Goal: Task Accomplishment & Management: Manage account settings

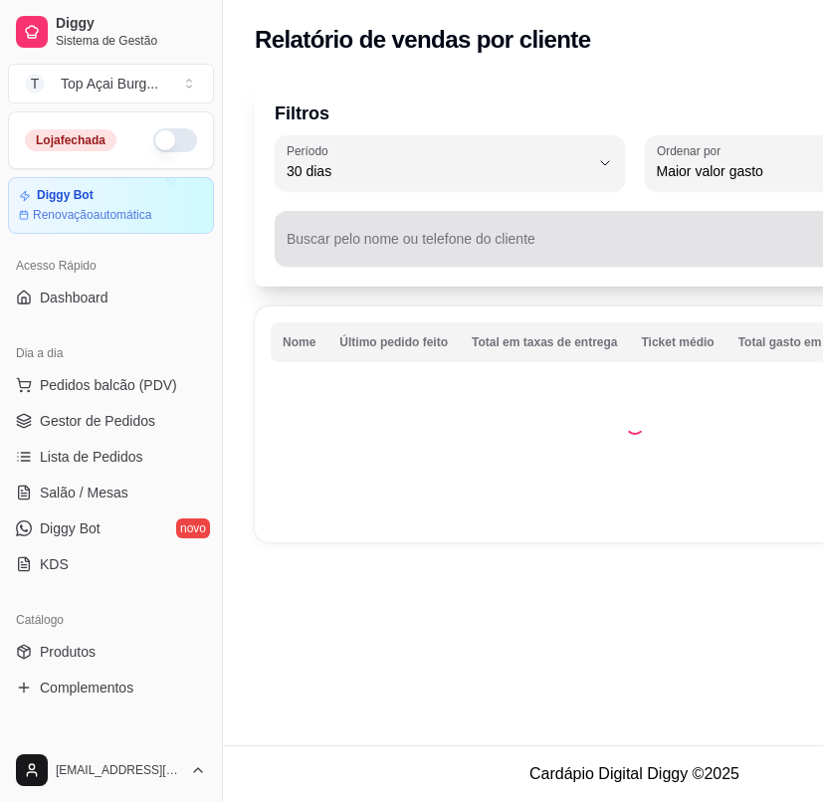
select select "30"
select select "HIGHEST_TOTAL_SPENT_WITH_ORDERS"
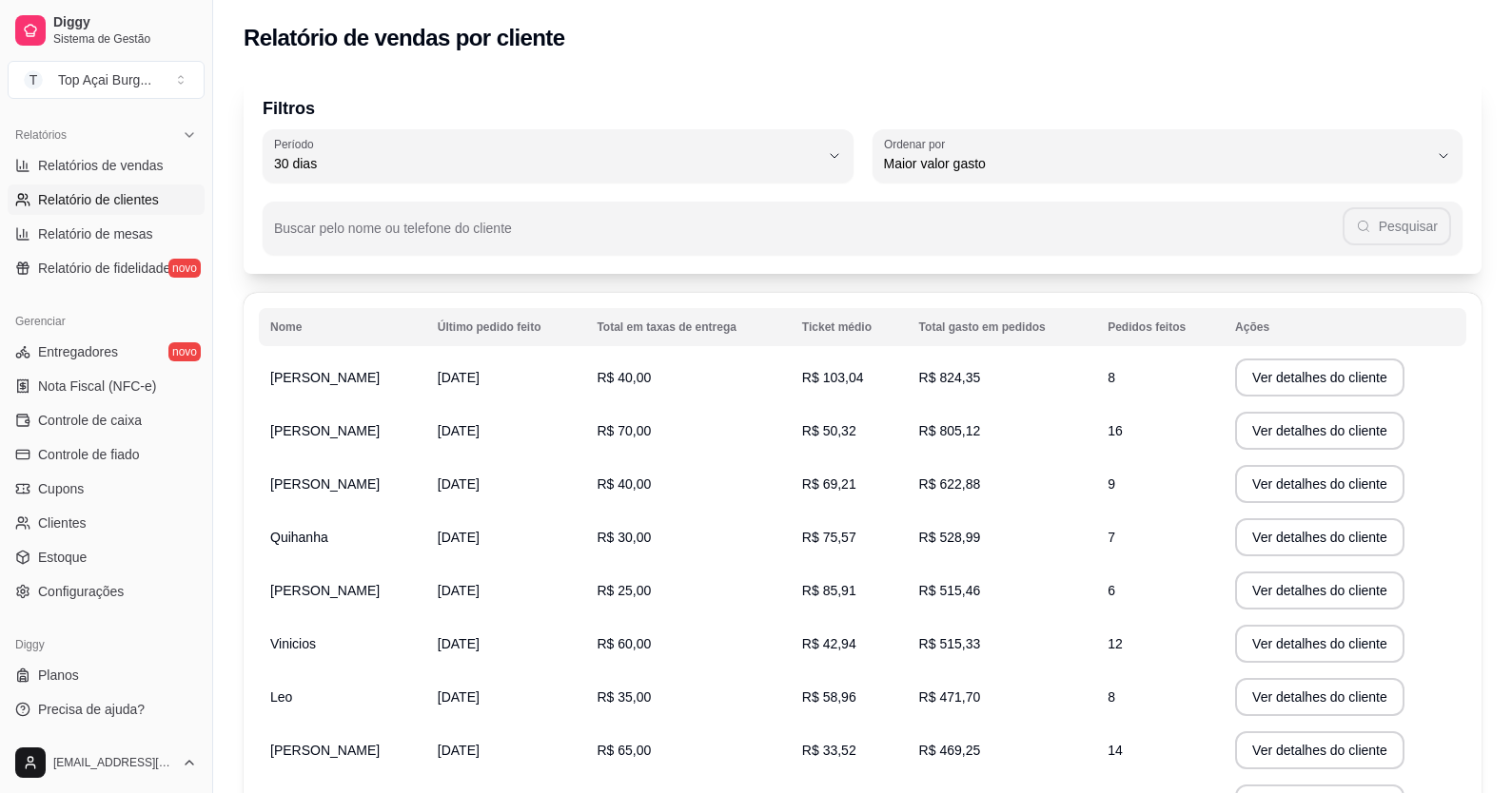
scroll to position [575, 0]
click at [151, 162] on span "Relatórios de vendas" at bounding box center [100, 165] width 125 height 19
select select "ALL"
select select "0"
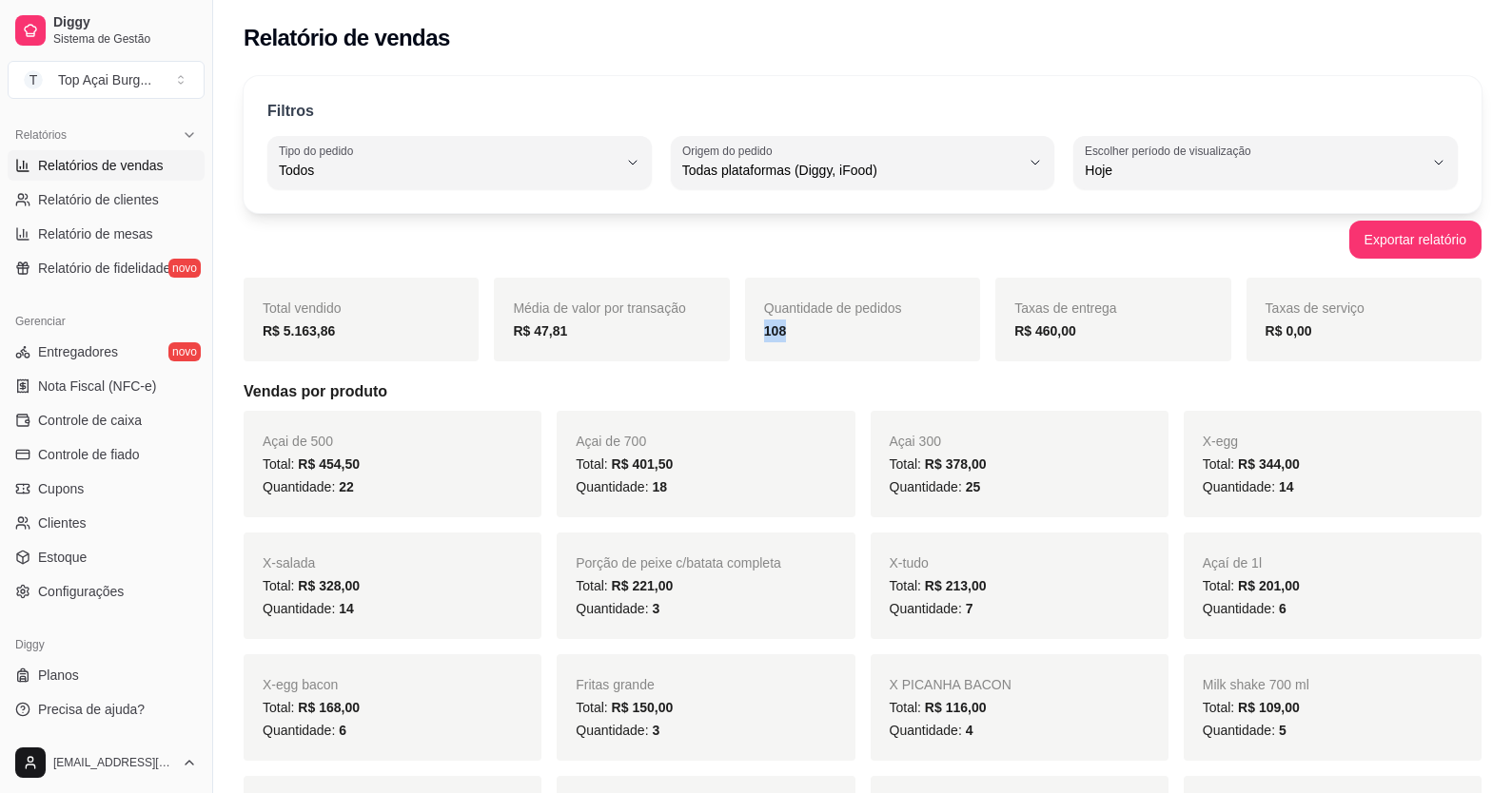
drag, startPoint x: 755, startPoint y: 331, endPoint x: 894, endPoint y: 347, distance: 139.9
click at [786, 347] on div "Quantidade de pedidos 108" at bounding box center [863, 320] width 235 height 84
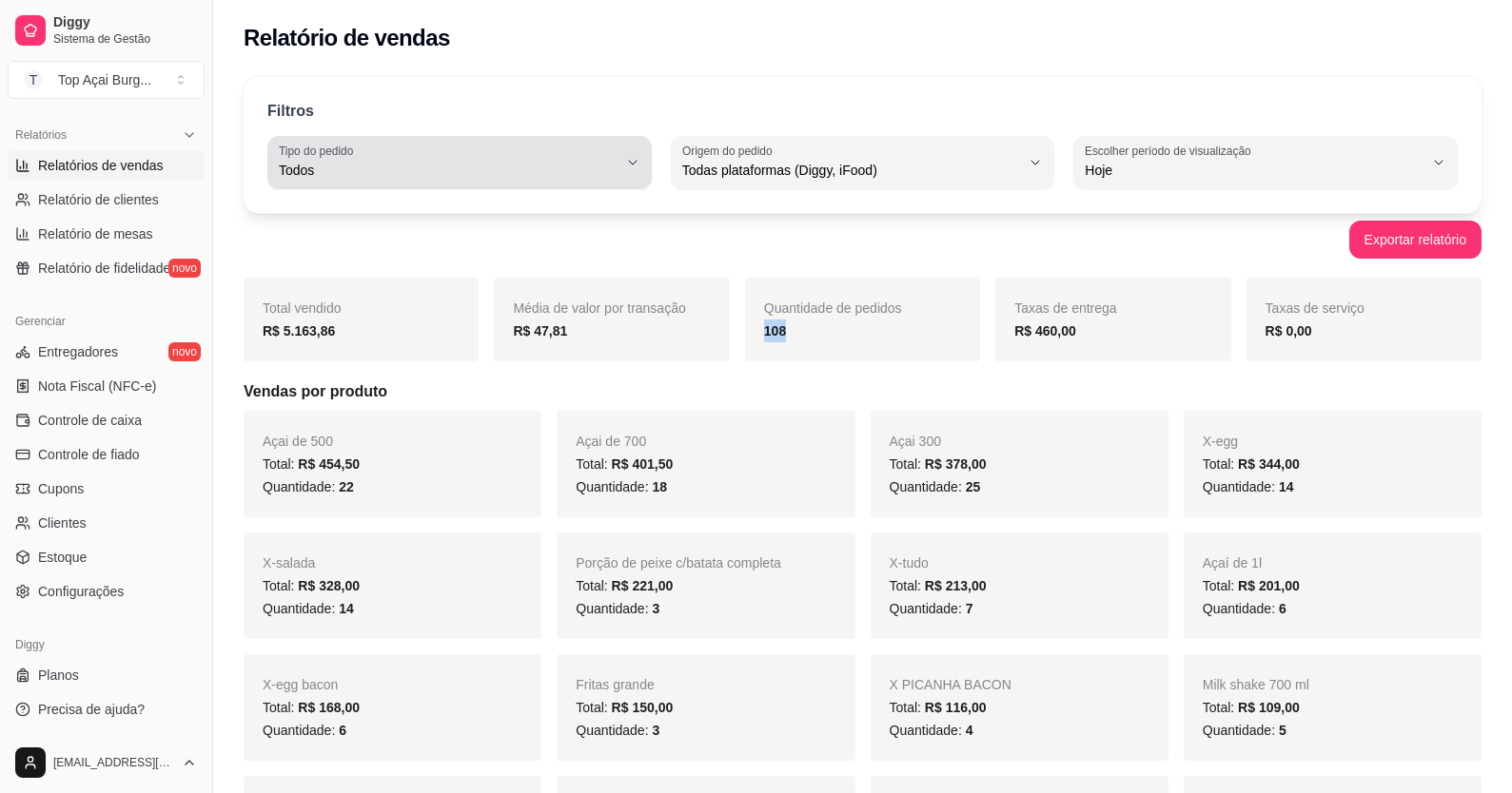
click at [338, 175] on span "Todos" at bounding box center [448, 170] width 338 height 19
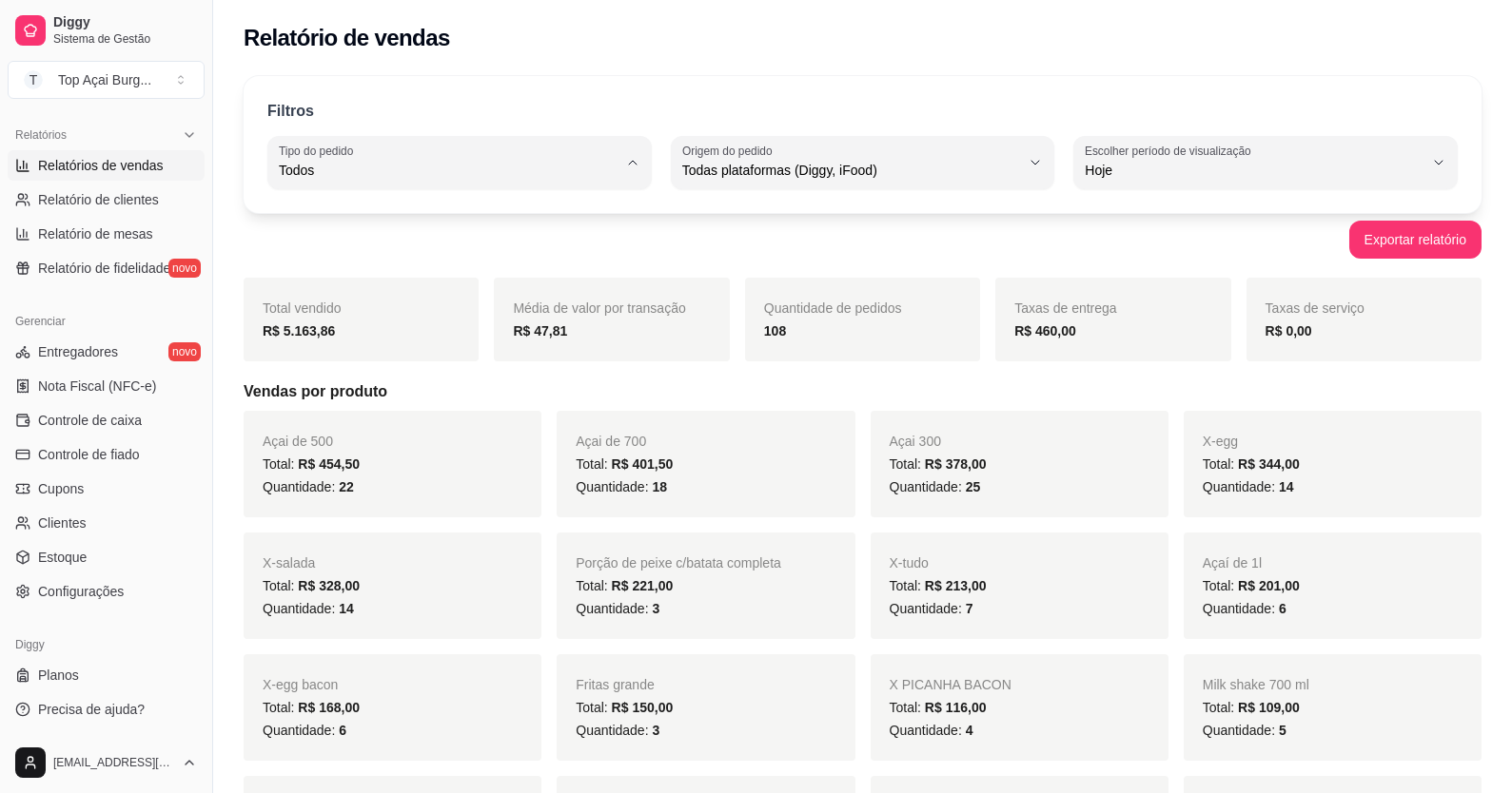
click at [353, 259] on li "Entrega" at bounding box center [460, 246] width 354 height 30
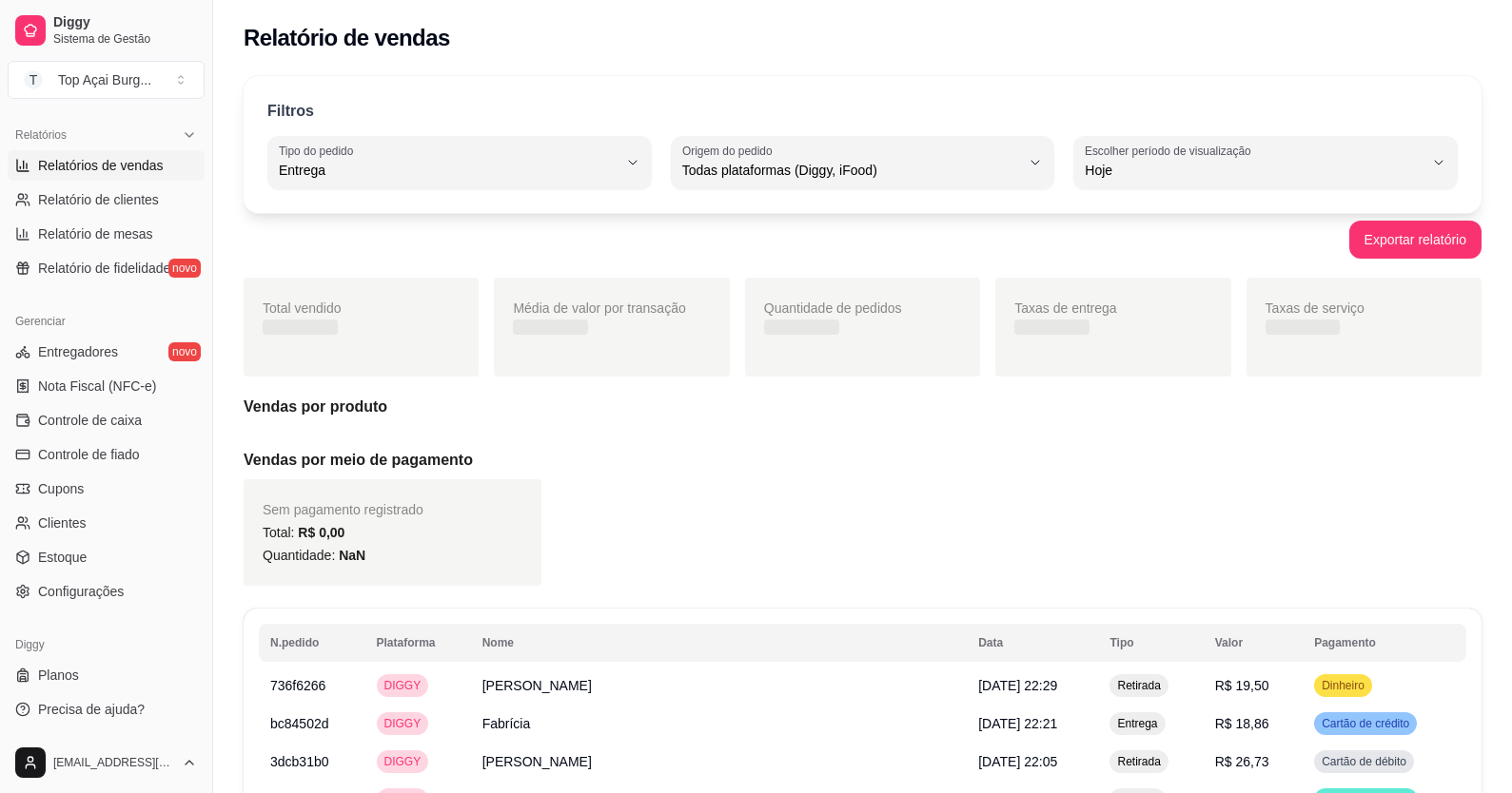
type input "DELIVERY"
select select "DELIVERY"
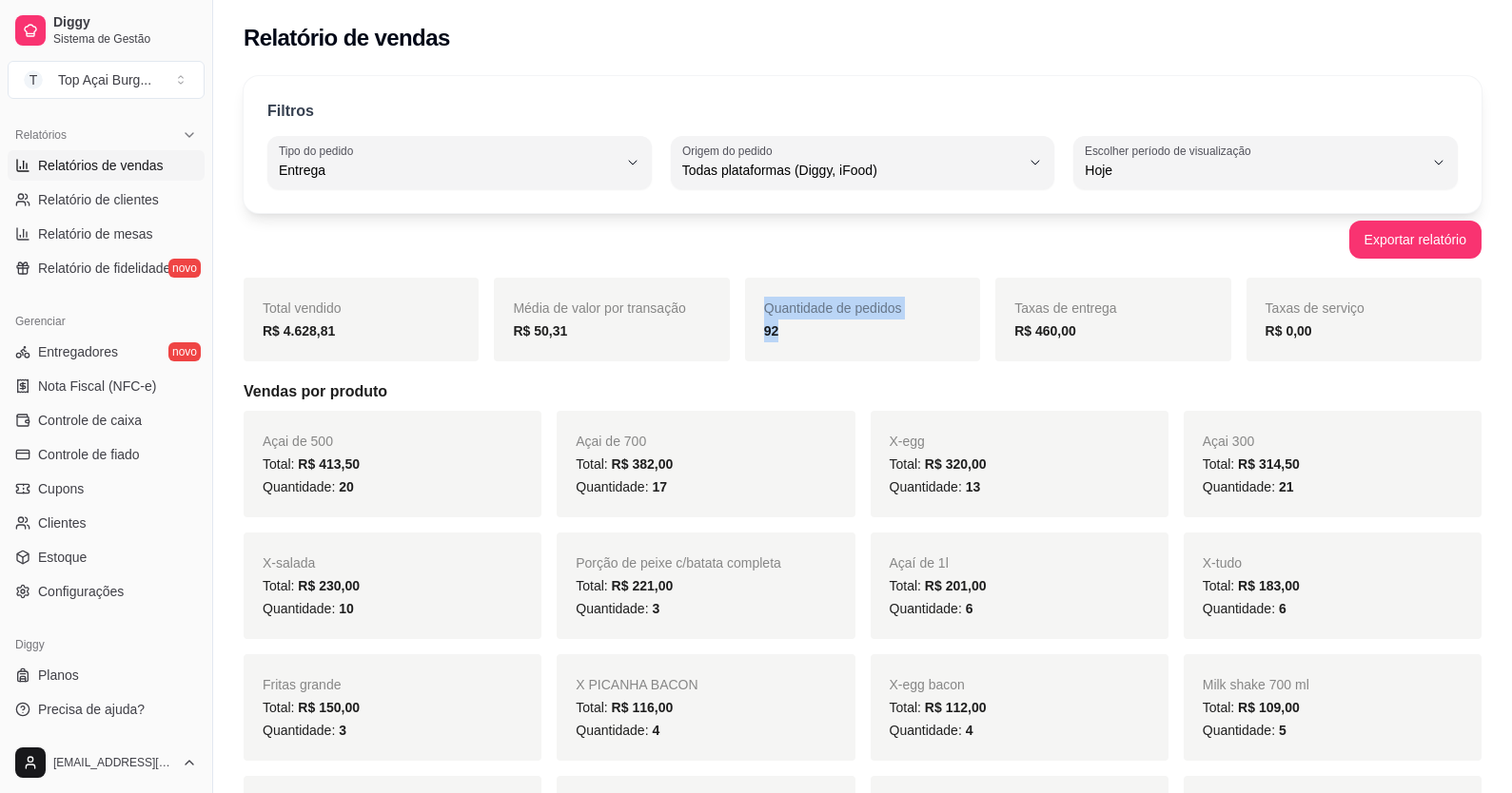
drag, startPoint x: 809, startPoint y: 347, endPoint x: 915, endPoint y: 351, distance: 106.1
click at [786, 351] on div "Total vendido R$ 4.628,81 Média de valor por transação R$ 50,31 Quantidade de p…" at bounding box center [862, 320] width 1238 height 84
click at [786, 357] on div "Taxas de entrega R$ 460,00" at bounding box center [1112, 320] width 235 height 84
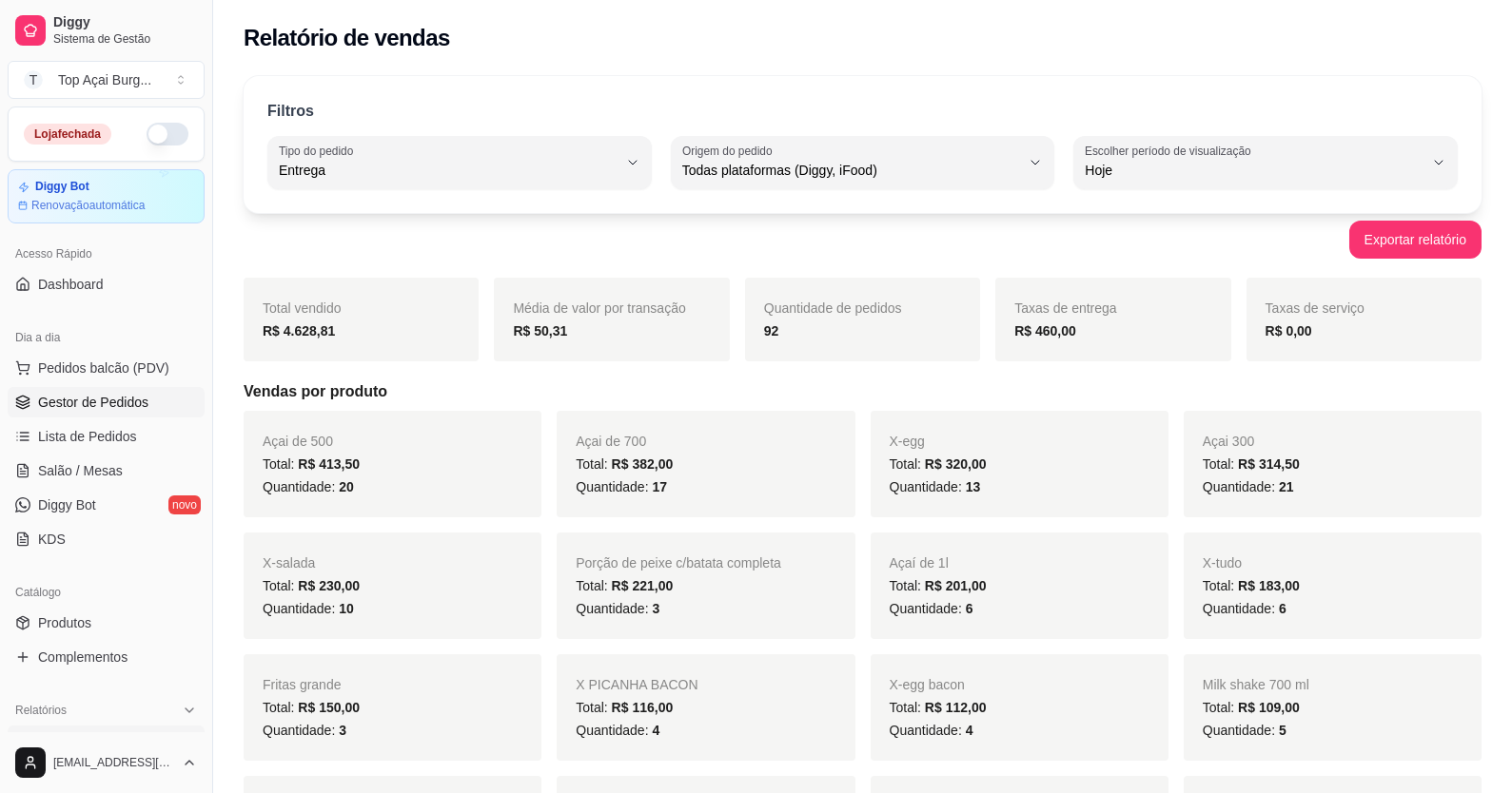
click at [137, 404] on span "Gestor de Pedidos" at bounding box center [93, 402] width 110 height 19
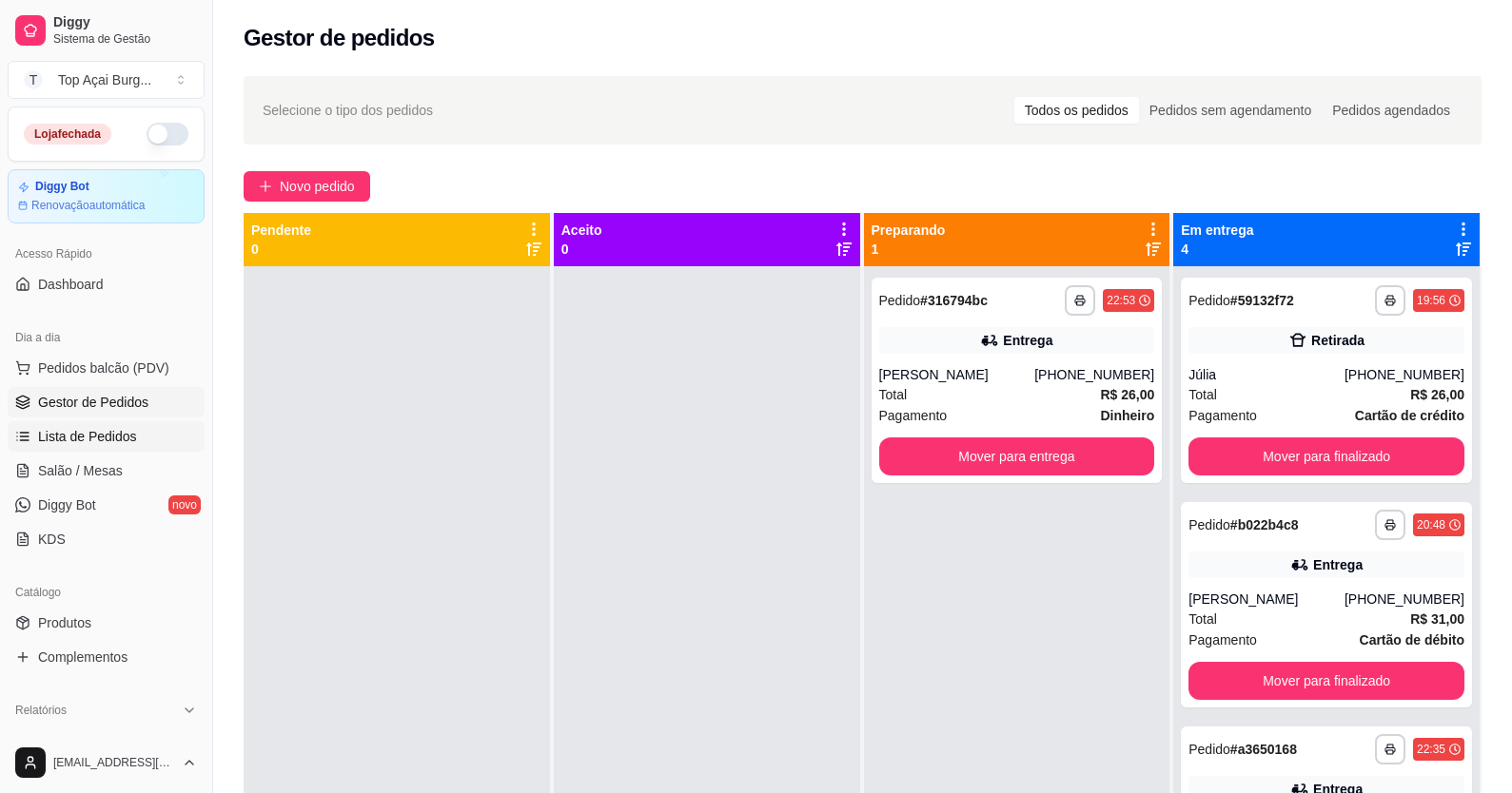
click at [121, 438] on span "Lista de Pedidos" at bounding box center [88, 437] width 99 height 19
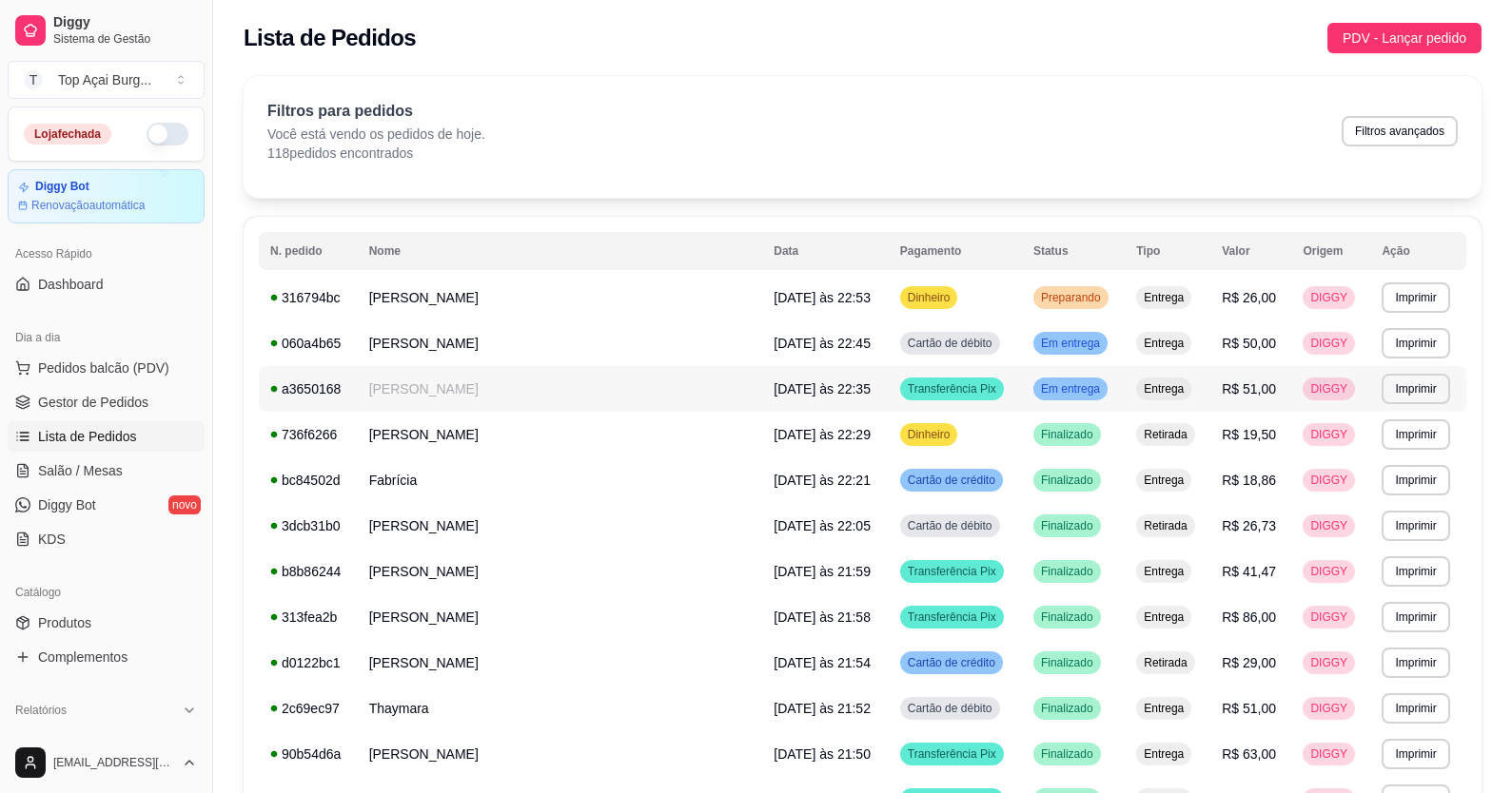
click at [786, 381] on span "Em entrega" at bounding box center [1070, 389] width 67 height 15
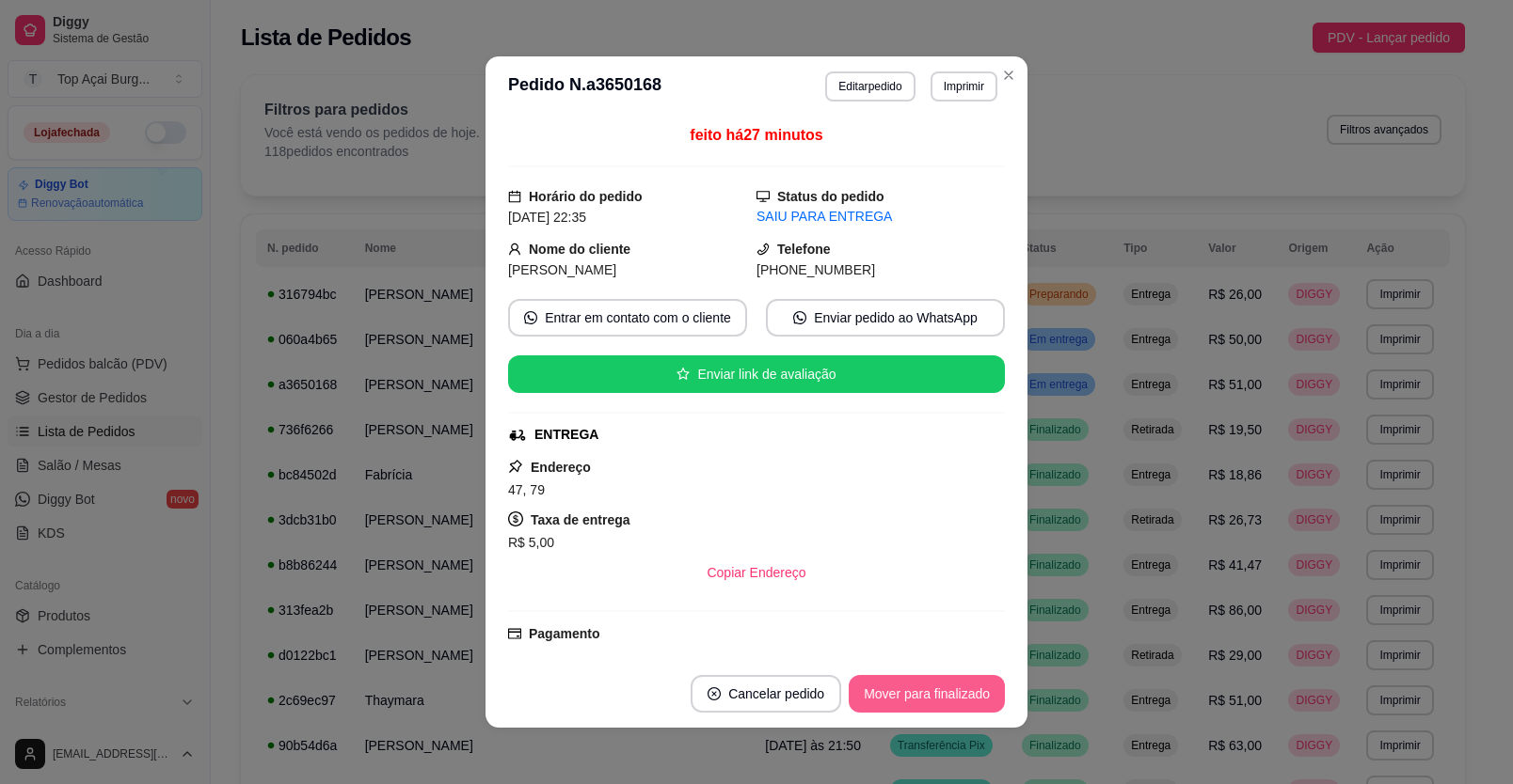
click at [777, 685] on button "Mover para finalizado" at bounding box center [926, 694] width 156 height 38
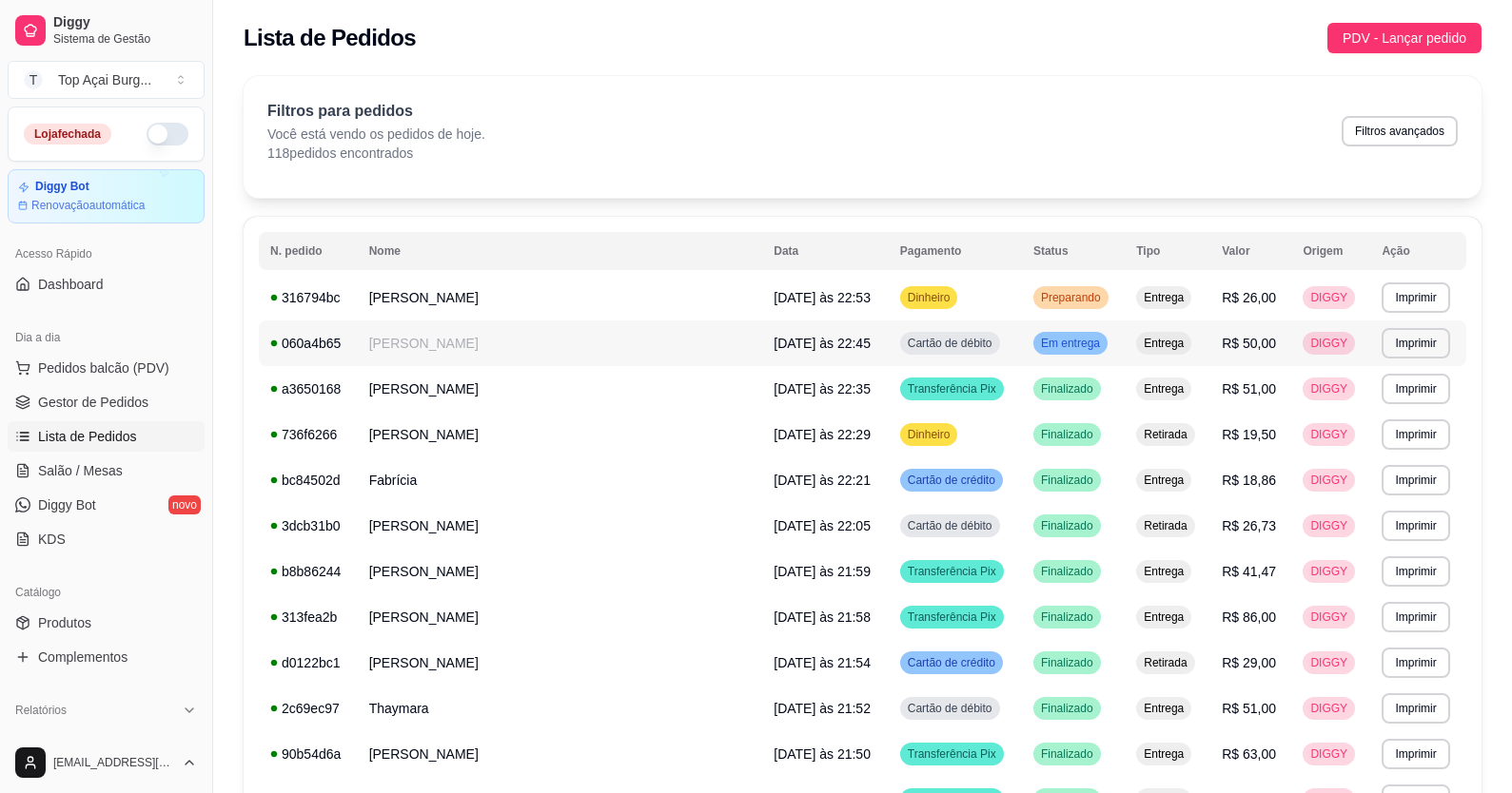
click at [786, 347] on span "Em entrega" at bounding box center [1070, 343] width 67 height 15
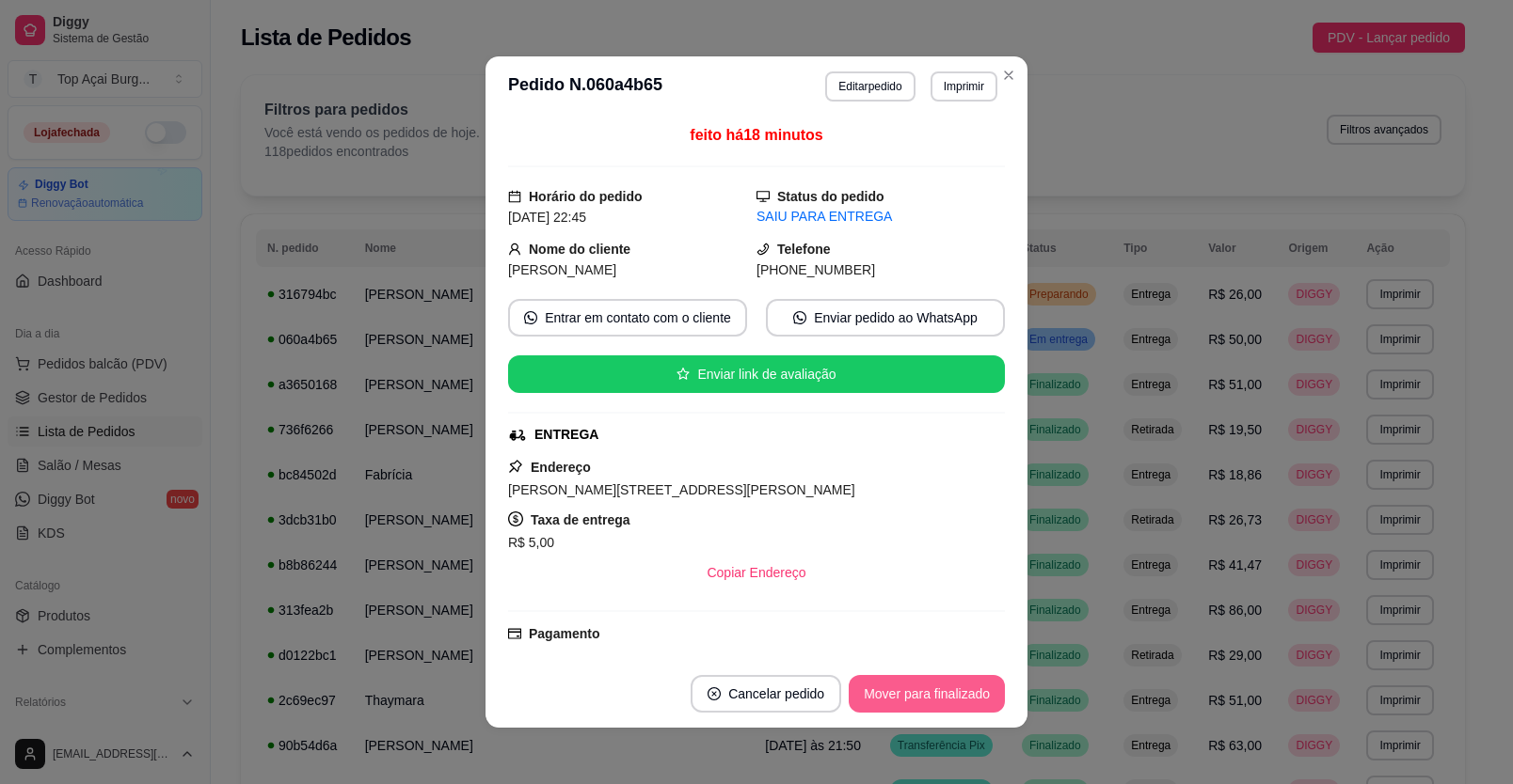
click at [777, 703] on button "Mover para finalizado" at bounding box center [926, 694] width 156 height 38
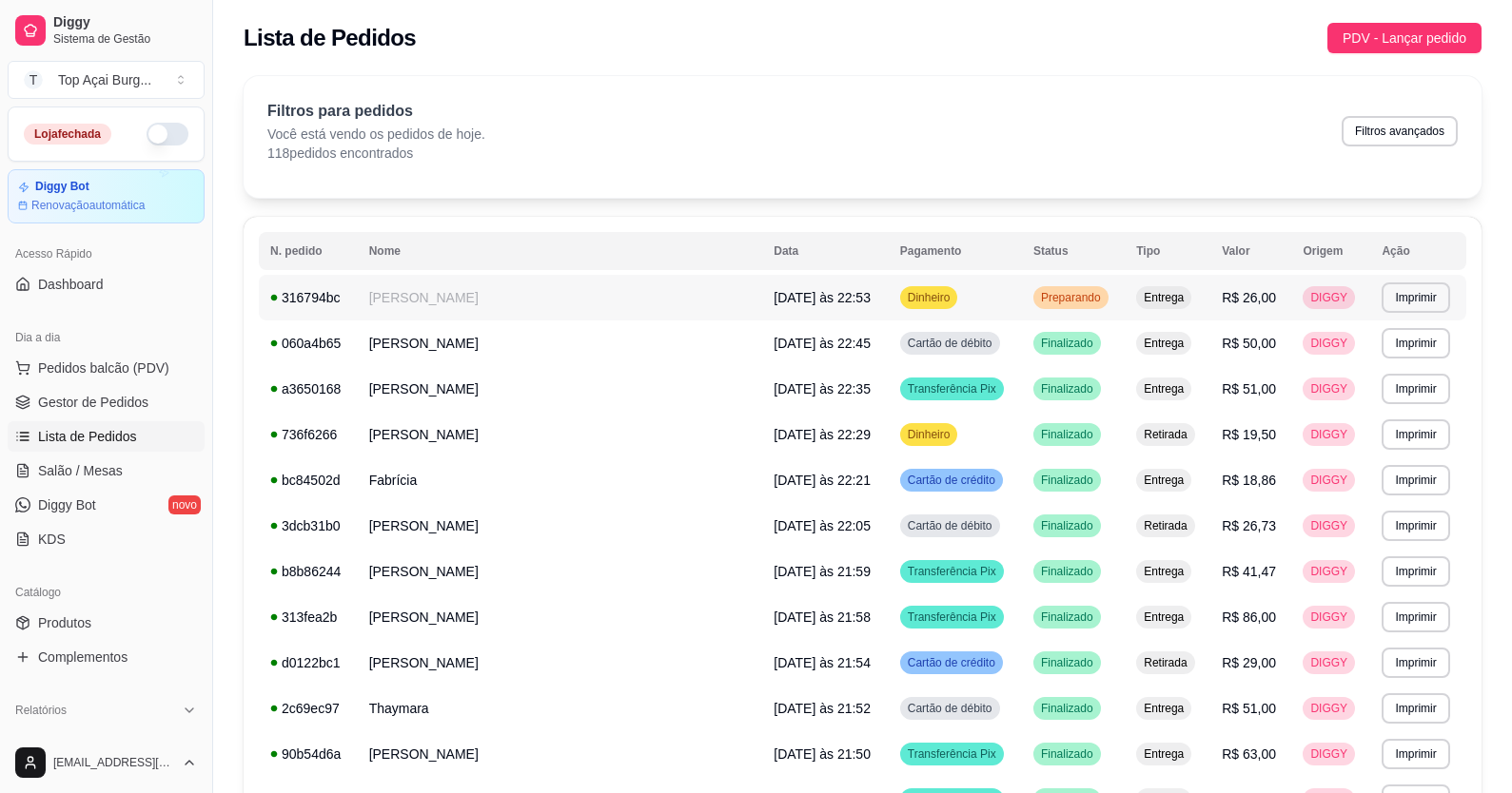
click at [786, 311] on td "Preparando" at bounding box center [1073, 298] width 103 height 46
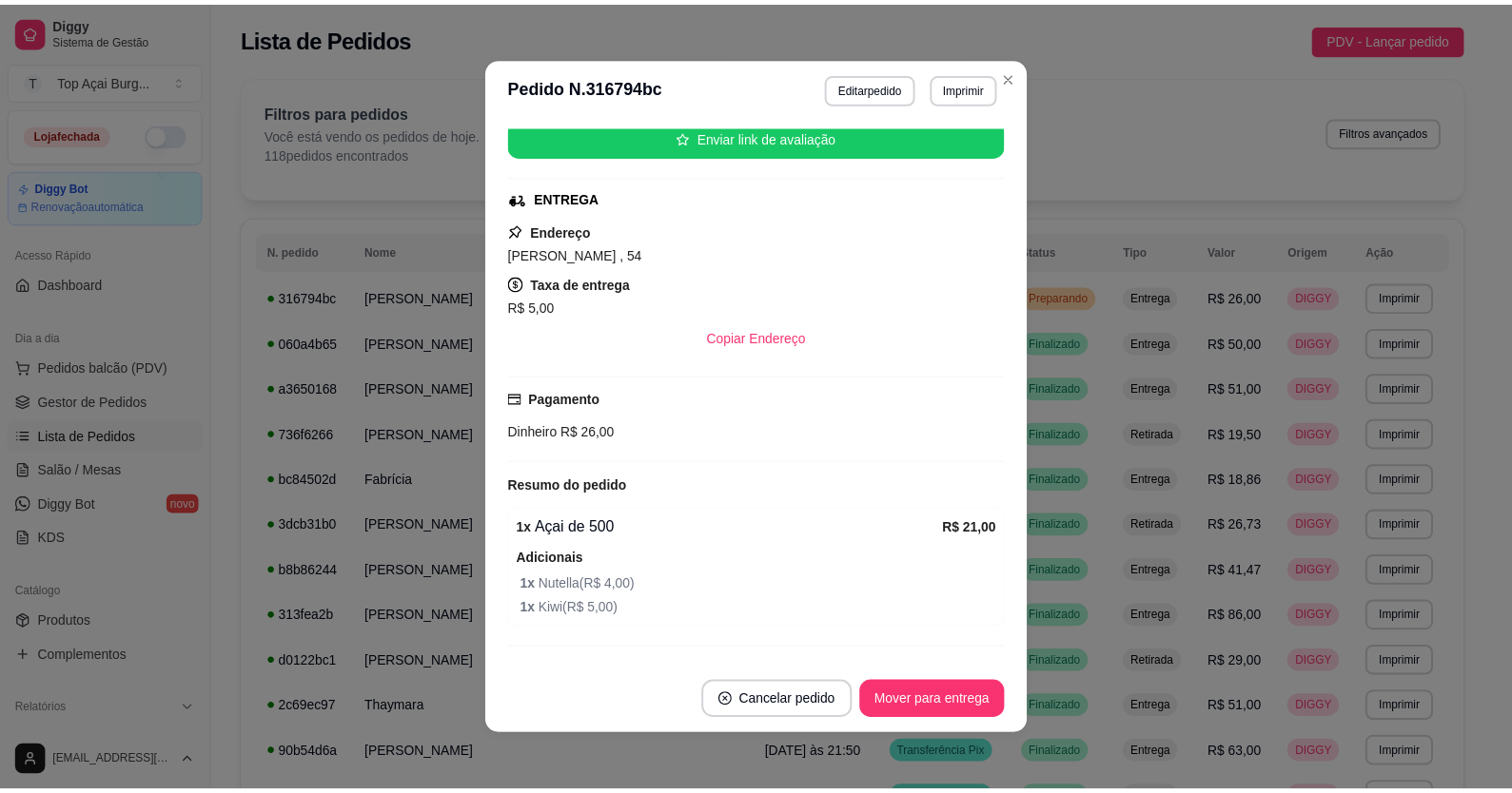
scroll to position [306, 0]
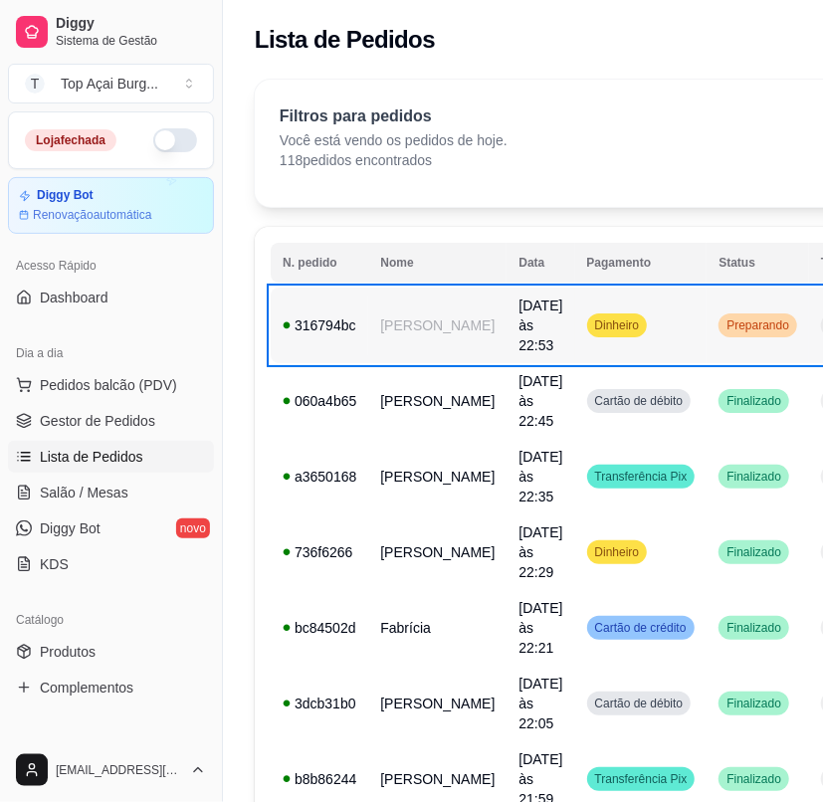
click at [637, 324] on td "Dinheiro" at bounding box center [641, 326] width 132 height 76
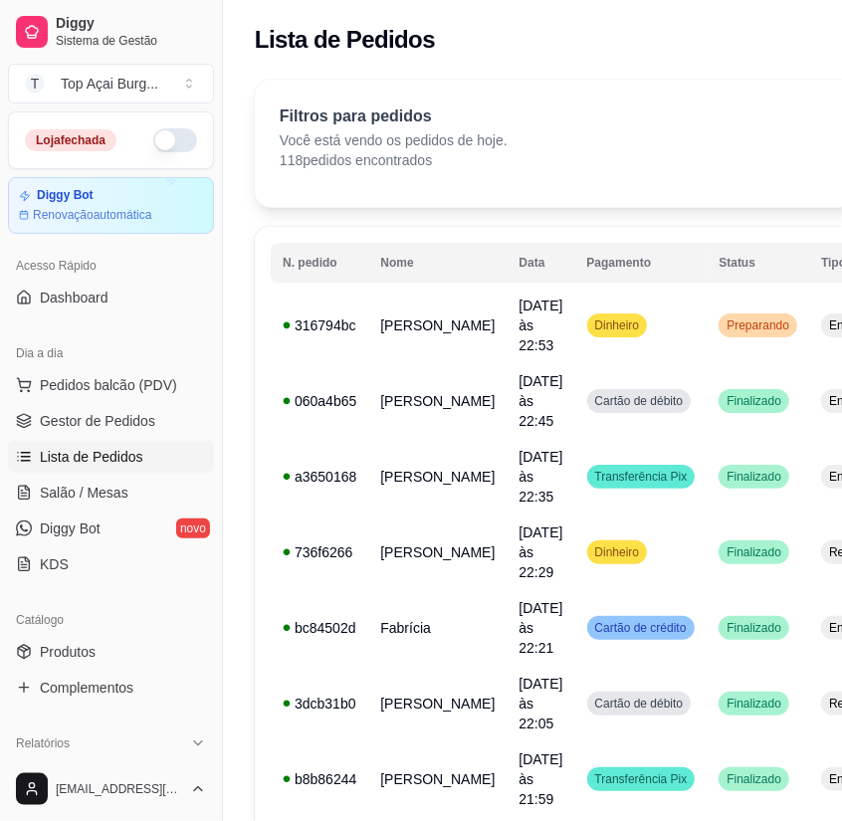
click at [657, 738] on button "Mover para entrega" at bounding box center [607, 726] width 153 height 40
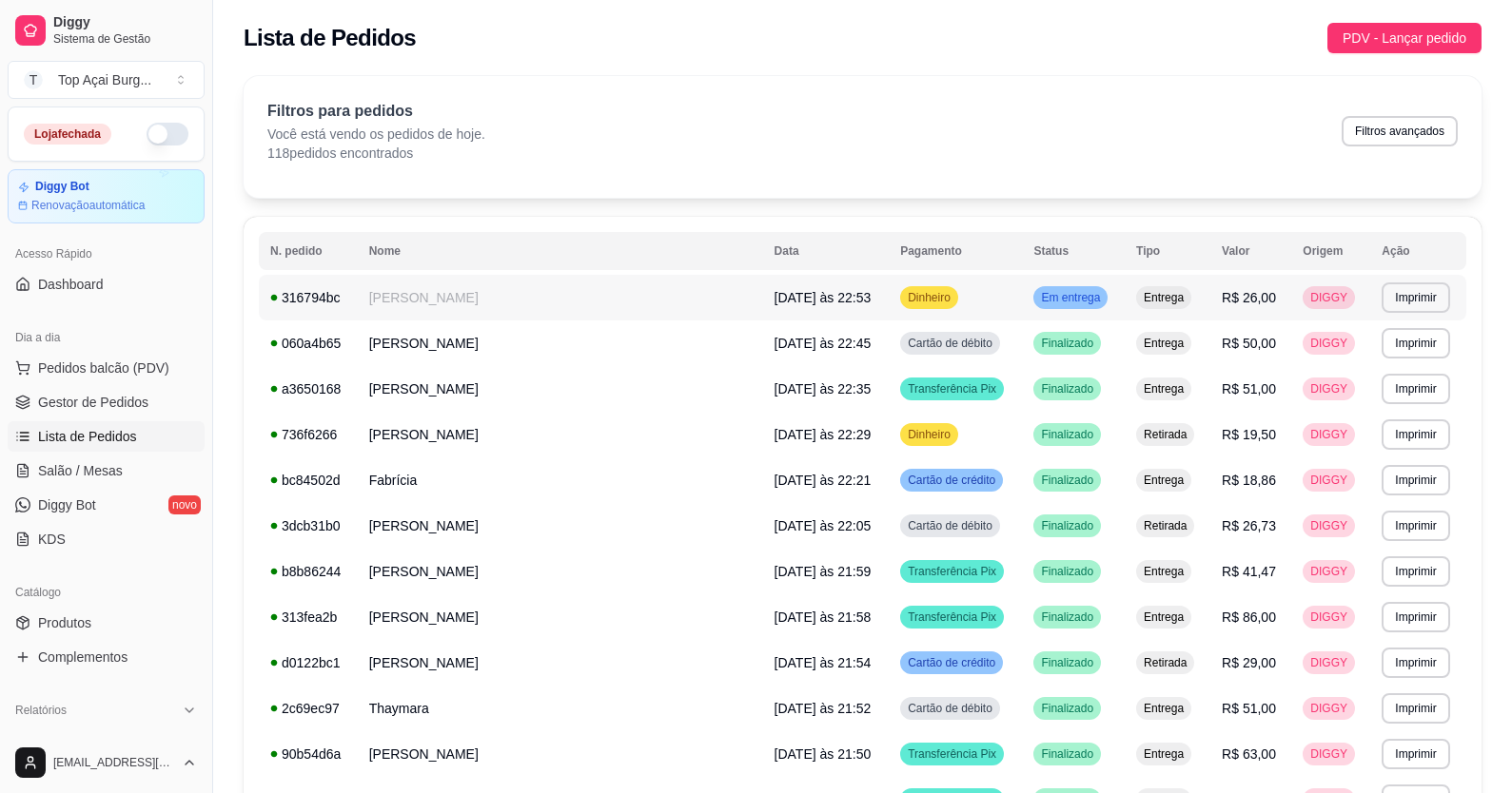
click at [786, 315] on td "Dinheiro" at bounding box center [955, 298] width 133 height 46
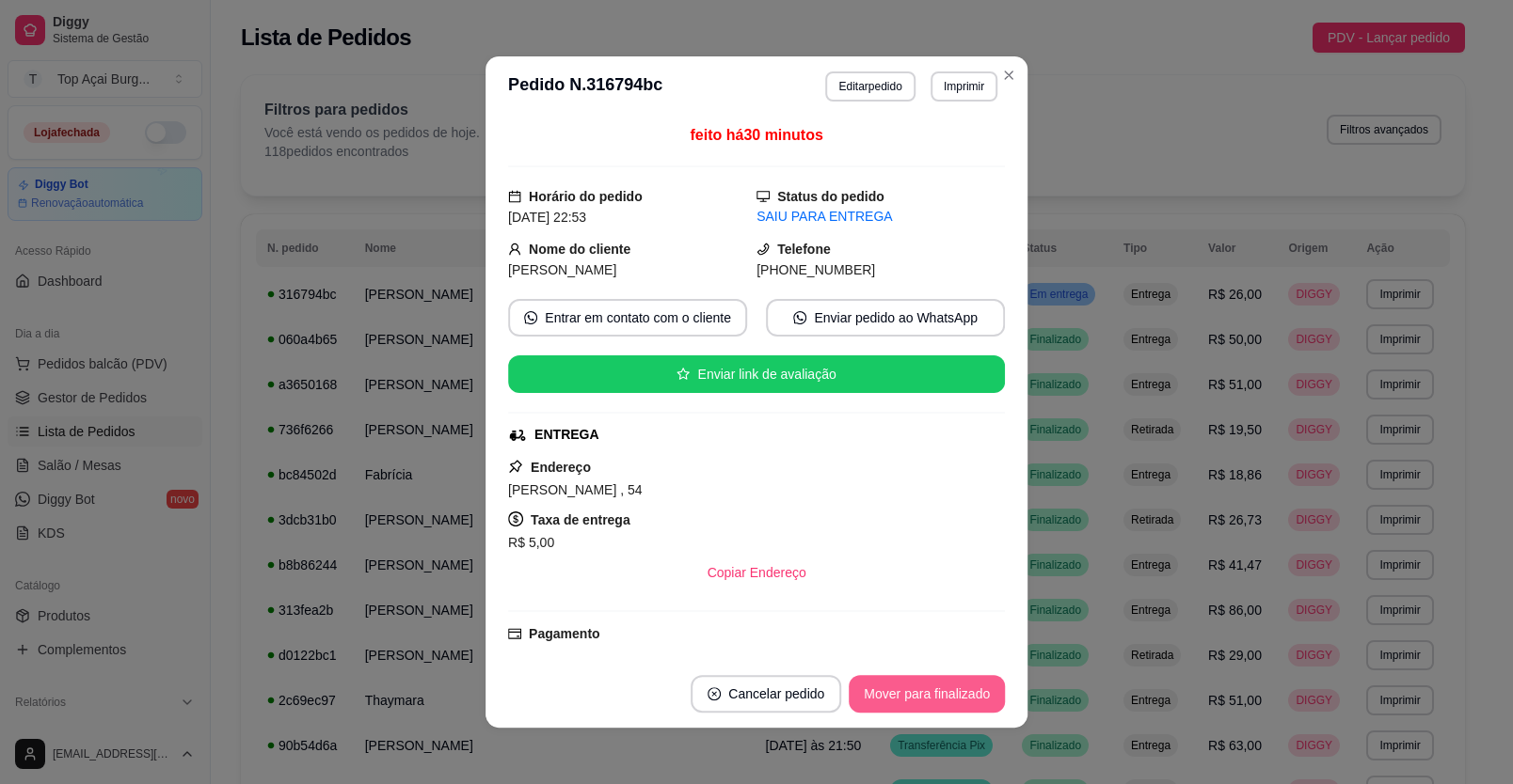
click at [777, 697] on button "Mover para finalizado" at bounding box center [926, 694] width 156 height 38
